Goal: Navigation & Orientation: Find specific page/section

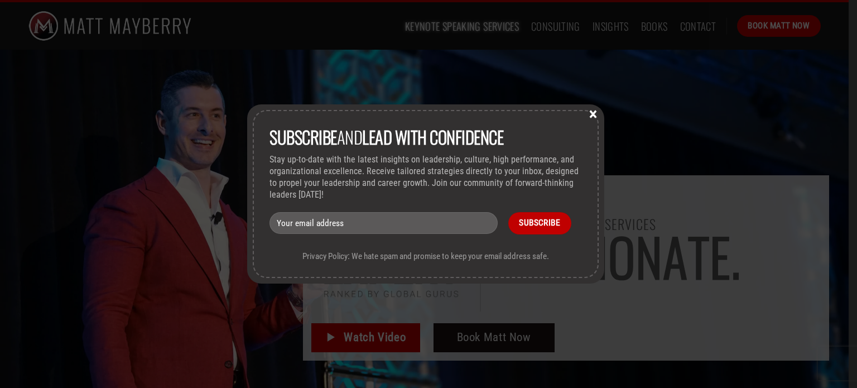
click at [595, 110] on button "×" at bounding box center [593, 113] width 17 height 10
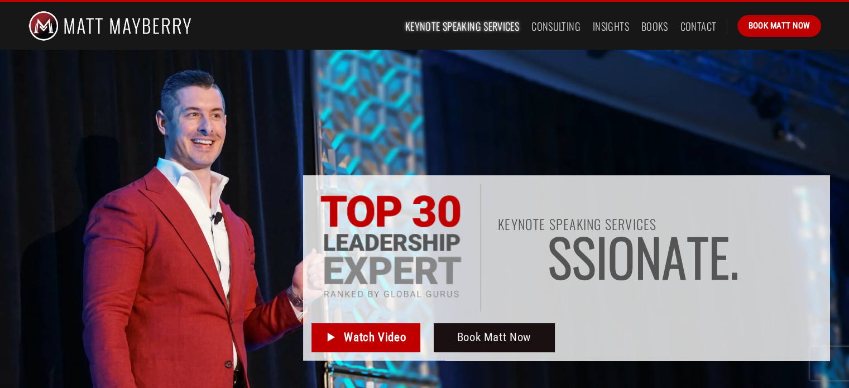
click at [476, 22] on link "Keynote Speaking Services" at bounding box center [462, 26] width 114 height 20
